Goal: Information Seeking & Learning: Check status

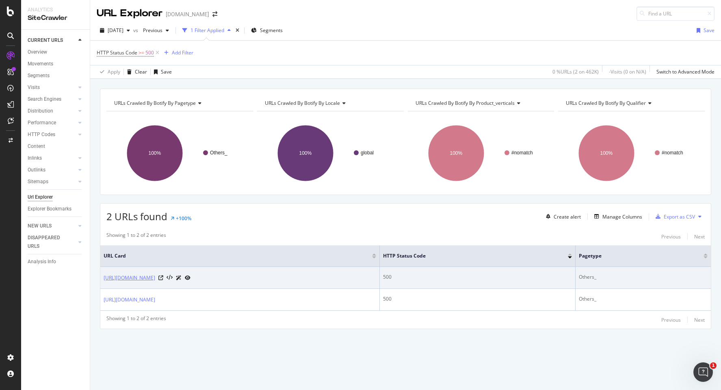
copy link "https://www.canva.com/lesson-templates/nAGtNWfdiwE/"
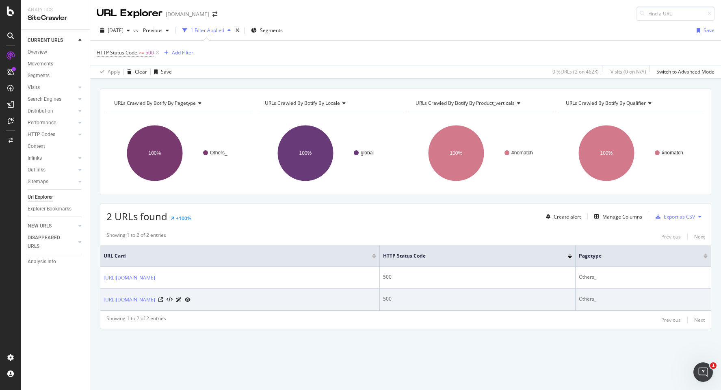
drag, startPoint x: 233, startPoint y: 299, endPoint x: 134, endPoint y: 302, distance: 98.8
copy div "https://www.canva.com/lesson-templates/nAGtNZKXa7o/"
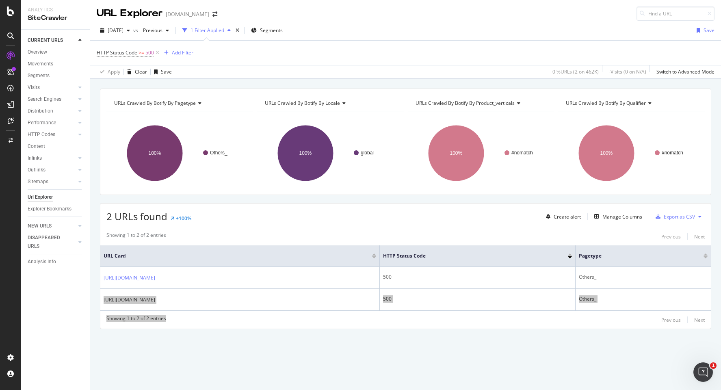
drag, startPoint x: 101, startPoint y: 297, endPoint x: 293, endPoint y: 320, distance: 193.2
click at [293, 320] on div "Showing 1 to 2 of 2 entries Previous Next URL Card HTTP Status Code pagetype ht…" at bounding box center [405, 278] width 611 height 101
click at [241, 349] on div "URLs Crawled By Botify By pagetype Chart (by Value) Table Expand Export as CSV …" at bounding box center [405, 223] width 631 height 269
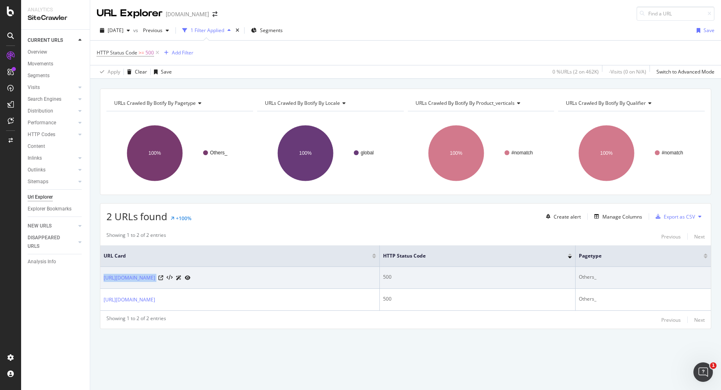
drag, startPoint x: 236, startPoint y: 281, endPoint x: 124, endPoint y: 270, distance: 111.8
click at [124, 270] on td "https://www.canva.com/lesson-templates/nAGtNWfdiwE/" at bounding box center [240, 278] width 280 height 22
copy div "https://www.canva.com/lesson-templates/nAGtNWfdiwE/"
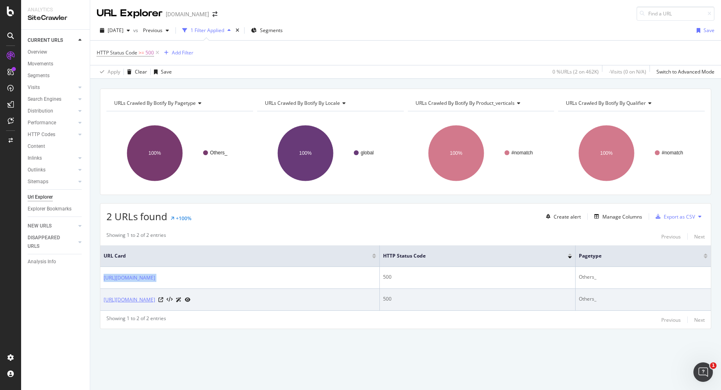
drag, startPoint x: 234, startPoint y: 299, endPoint x: 103, endPoint y: 299, distance: 130.8
click at [103, 299] on td "https://www.canva.com/lesson-templates/nAGtNZKXa7o/" at bounding box center [240, 300] width 280 height 22
copy link "https://www.canva.com/lesson-templates/nAGtNZKXa7o/"
